Goal: Find specific page/section: Find specific page/section

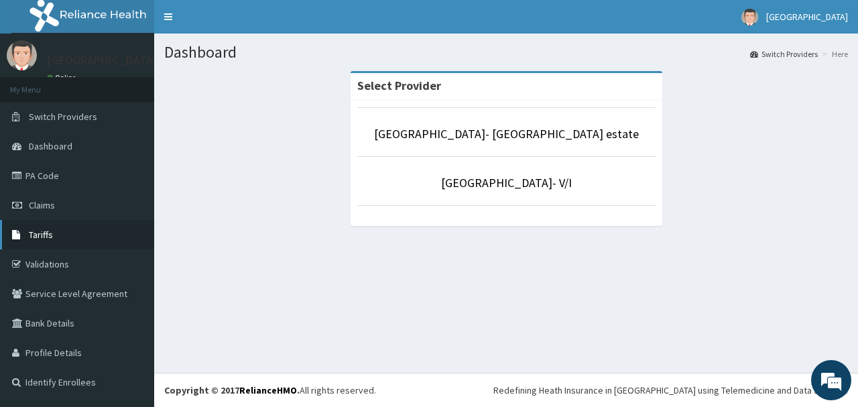
click at [68, 231] on link "Tariffs" at bounding box center [77, 235] width 154 height 30
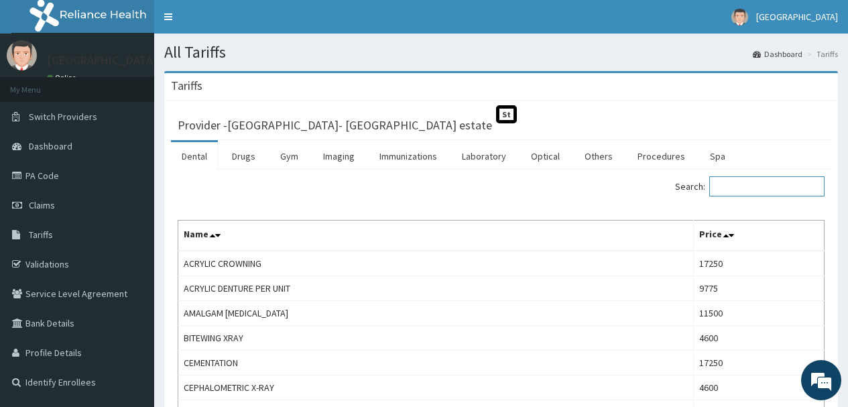
click at [771, 190] on input "Search:" at bounding box center [767, 186] width 115 height 20
click at [494, 155] on link "Laboratory" at bounding box center [484, 156] width 66 height 28
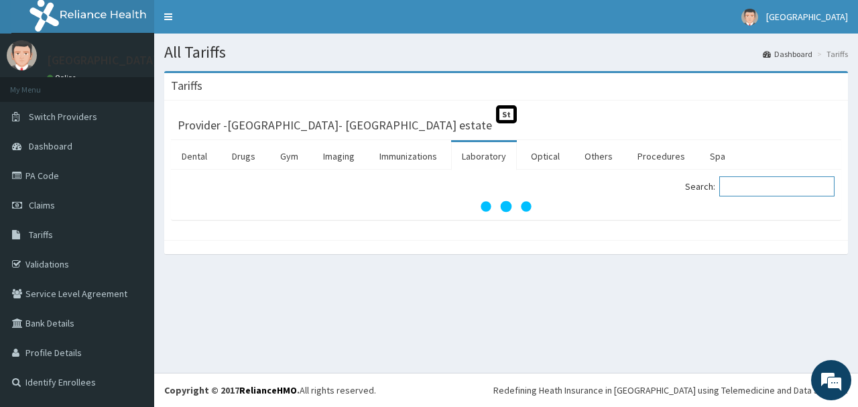
click at [773, 180] on input "Search:" at bounding box center [777, 186] width 115 height 20
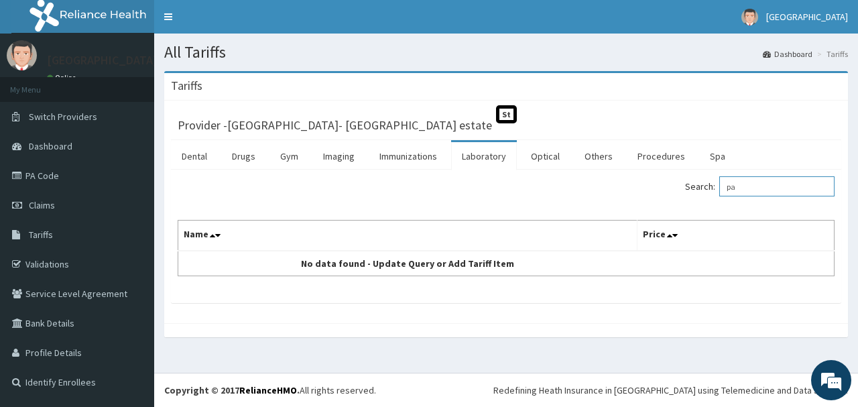
type input "p"
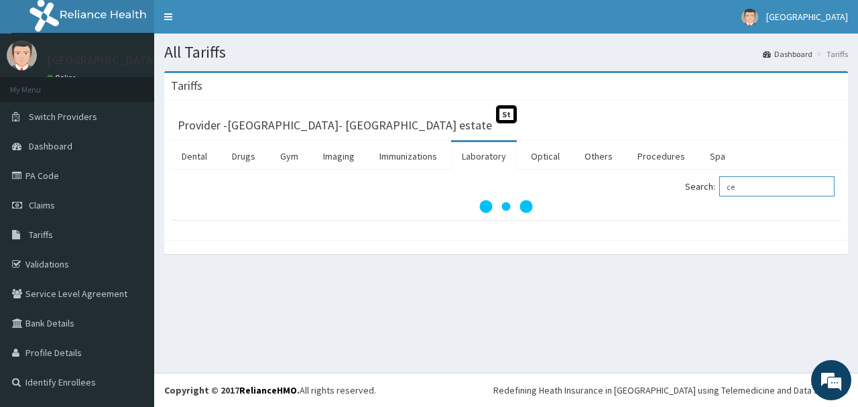
type input "c"
type input "v"
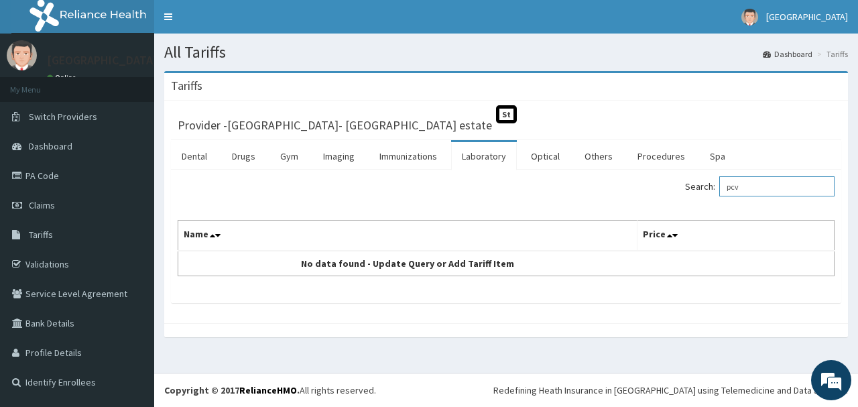
type input "pcv"
click at [345, 157] on link "Imaging" at bounding box center [339, 156] width 53 height 28
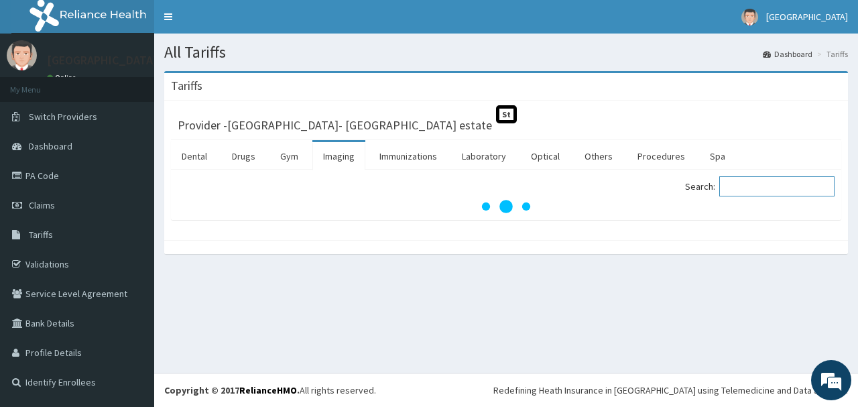
click at [755, 185] on input "Search:" at bounding box center [777, 186] width 115 height 20
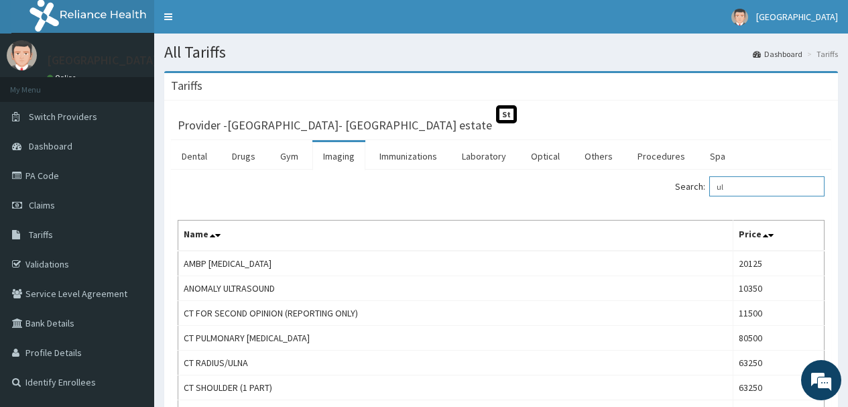
click at [748, 185] on input "ul" at bounding box center [767, 186] width 115 height 20
type input "u"
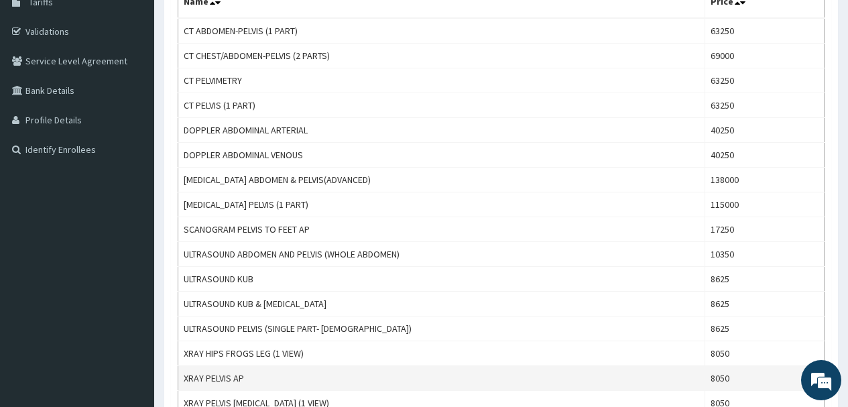
scroll to position [201, 0]
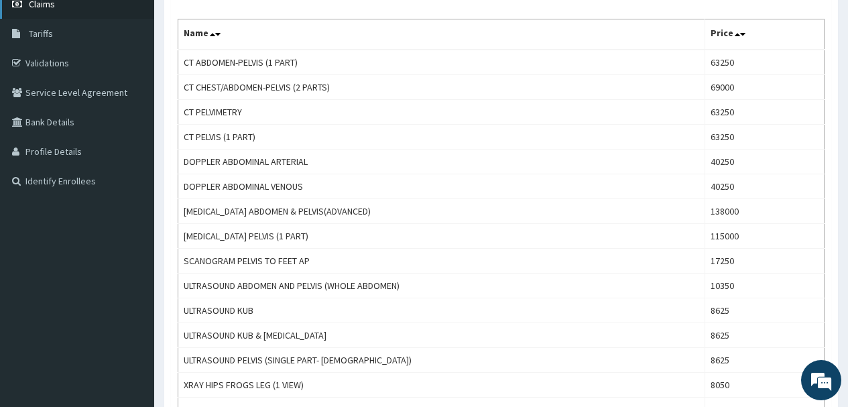
type input "pelv"
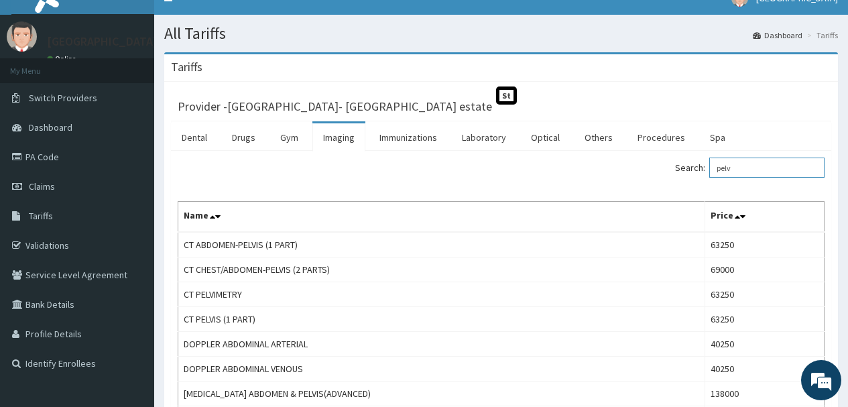
scroll to position [0, 0]
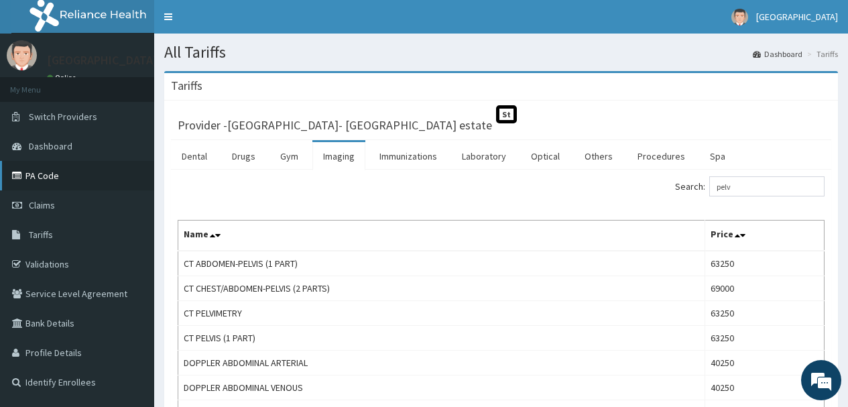
click at [54, 176] on link "PA Code" at bounding box center [77, 176] width 154 height 30
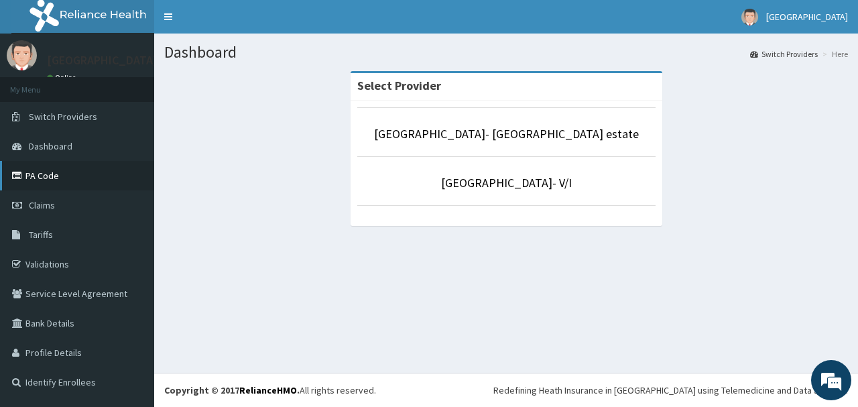
click at [60, 177] on link "PA Code" at bounding box center [77, 176] width 154 height 30
